Goal: Find specific page/section: Find specific page/section

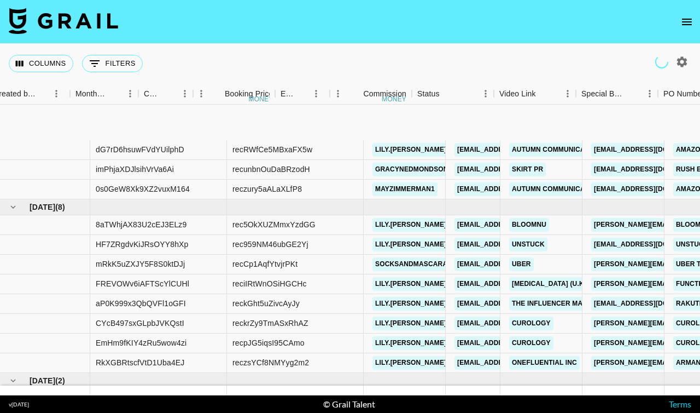
scroll to position [78, 827]
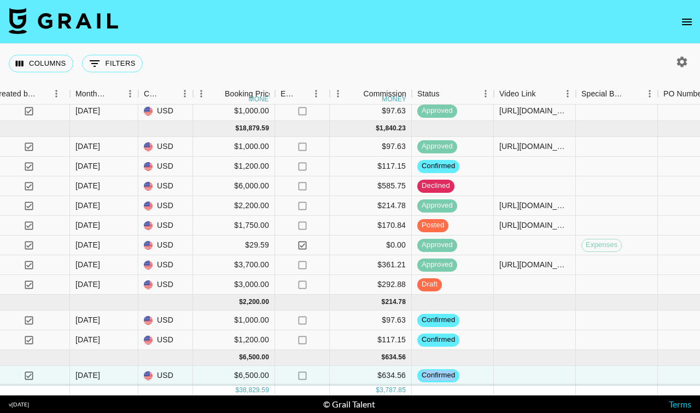
click at [693, 19] on icon "open drawer" at bounding box center [687, 21] width 13 height 13
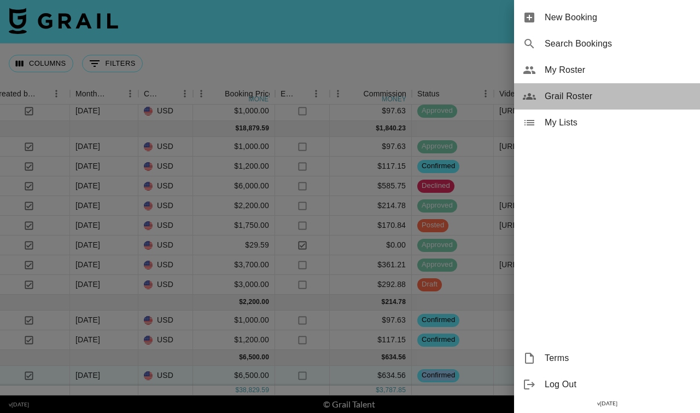
click at [536, 94] on icon at bounding box center [529, 96] width 13 height 13
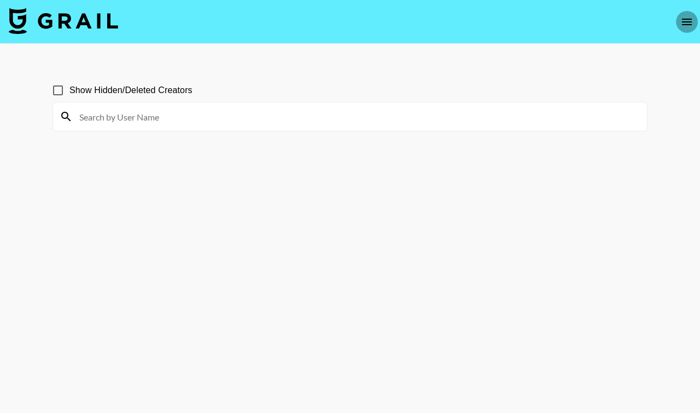
click at [687, 25] on icon "open drawer" at bounding box center [687, 22] width 10 height 7
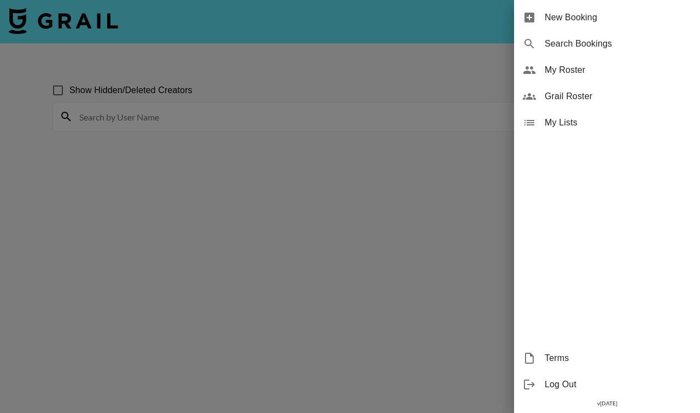
click at [571, 69] on span "My Roster" at bounding box center [618, 69] width 147 height 13
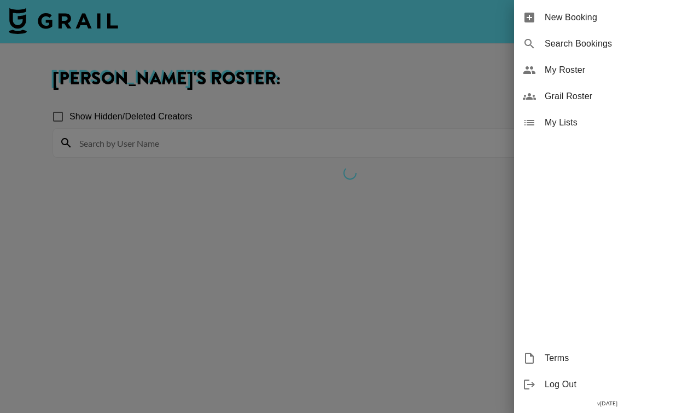
click at [104, 221] on div at bounding box center [350, 206] width 700 height 413
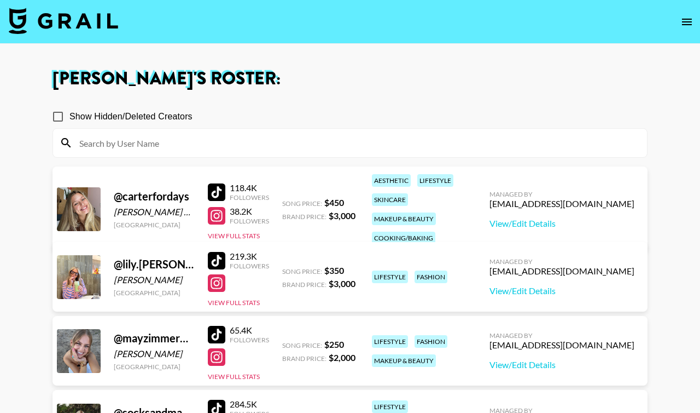
click at [217, 256] on div at bounding box center [217, 261] width 18 height 18
click at [221, 279] on div at bounding box center [217, 283] width 18 height 18
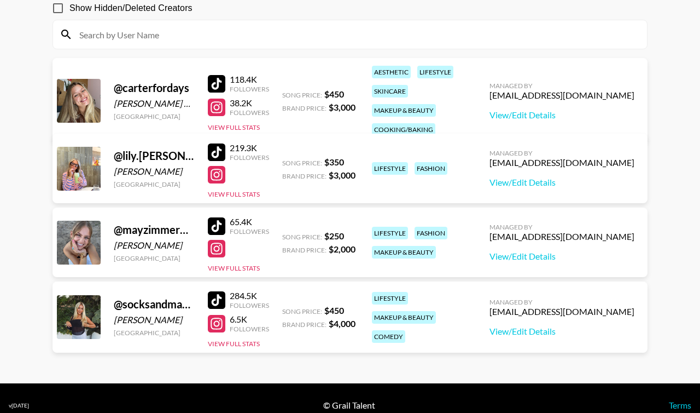
scroll to position [111, 0]
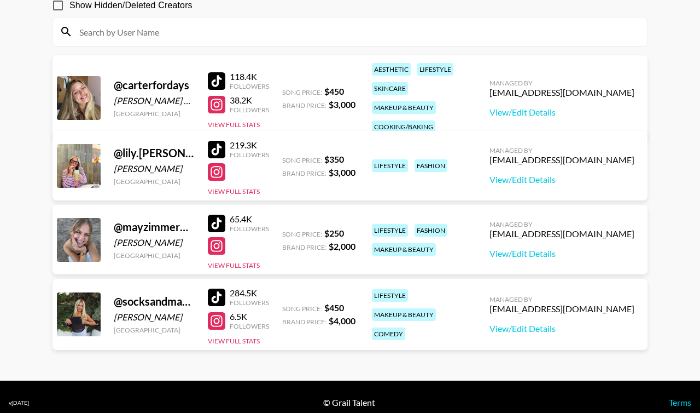
click at [219, 72] on div at bounding box center [217, 81] width 18 height 18
click at [219, 96] on div at bounding box center [217, 105] width 18 height 18
click at [216, 221] on div at bounding box center [217, 224] width 18 height 18
click at [218, 242] on div at bounding box center [217, 246] width 18 height 18
click at [218, 300] on div at bounding box center [217, 297] width 18 height 18
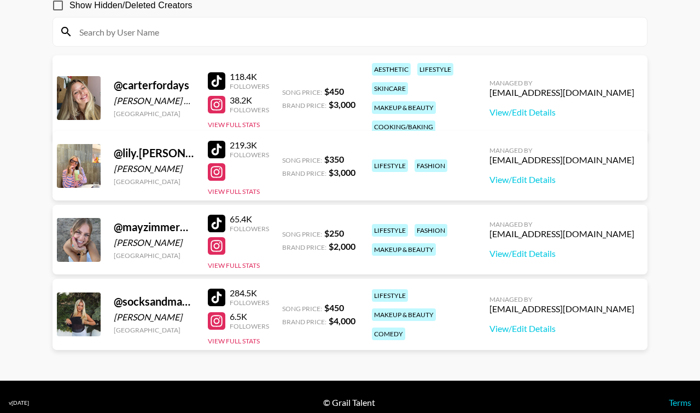
click at [219, 323] on div at bounding box center [217, 321] width 18 height 18
